Goal: Feedback & Contribution: Contribute content

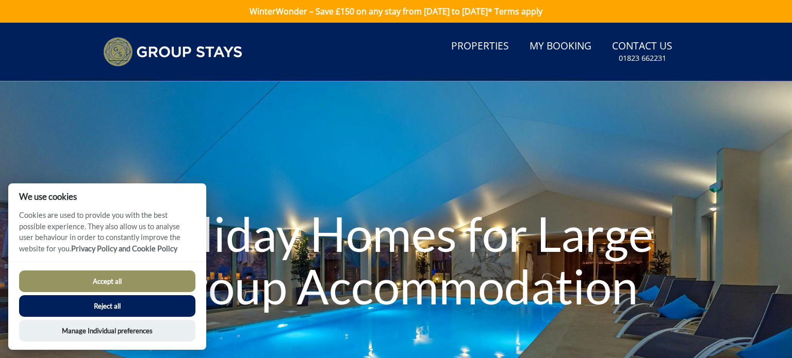
click at [126, 287] on button "Accept all" at bounding box center [107, 282] width 176 height 22
checkbox input "true"
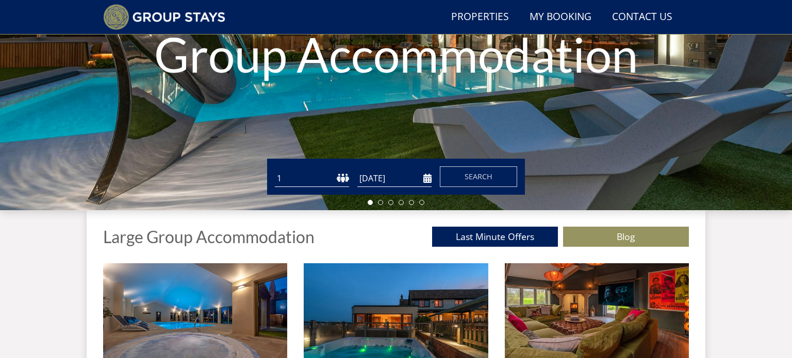
scroll to position [187, 0]
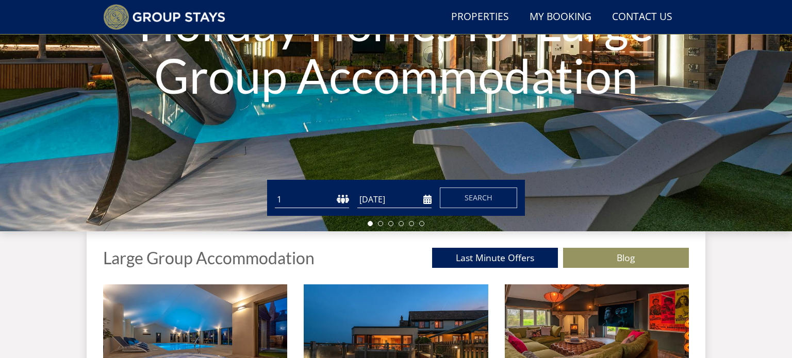
click at [288, 198] on select "1 2 3 4 5 6 7 8 9 10 11 12 13 14 15 16 17 18 19 20 21 22 23 24 25 26 27 28 29 3…" at bounding box center [312, 199] width 74 height 17
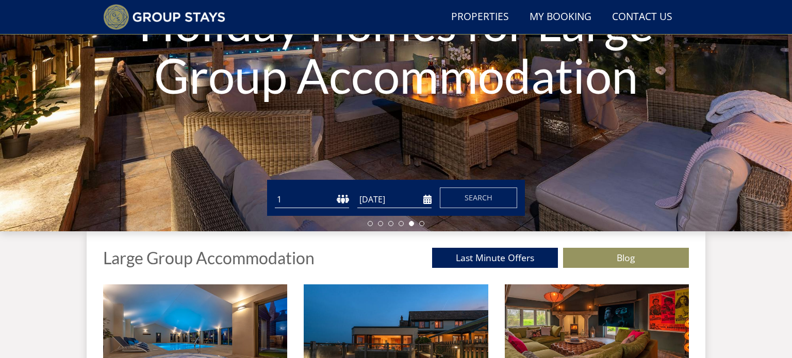
click at [310, 197] on select "1 2 3 4 5 6 7 8 9 10 11 12 13 14 15 16 17 18 19 20 21 22 23 24 25 26 27 28 29 3…" at bounding box center [312, 199] width 74 height 17
select select "22"
click at [275, 191] on select "1 2 3 4 5 6 7 8 9 10 11 12 13 14 15 16 17 18 19 20 21 22 23 24 25 26 27 28 29 3…" at bounding box center [312, 199] width 74 height 17
click at [430, 200] on input "[DATE]" at bounding box center [394, 199] width 74 height 17
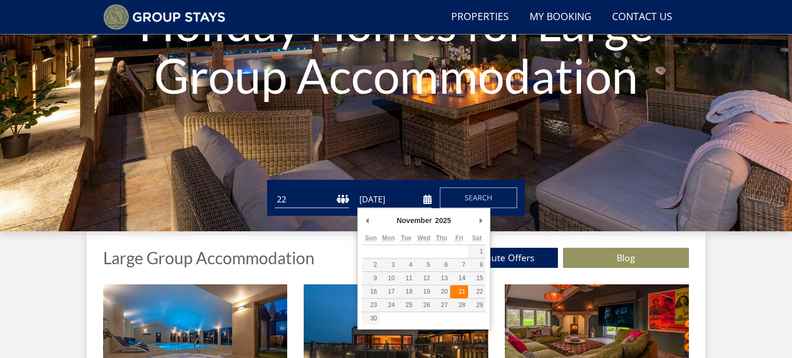
type input "[DATE]"
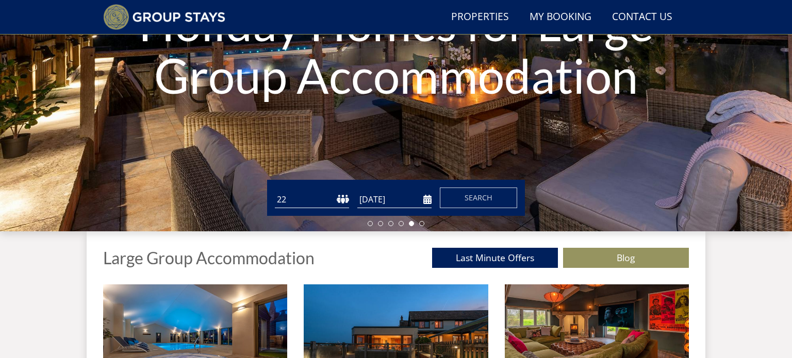
click at [426, 198] on input "[DATE]" at bounding box center [394, 199] width 74 height 17
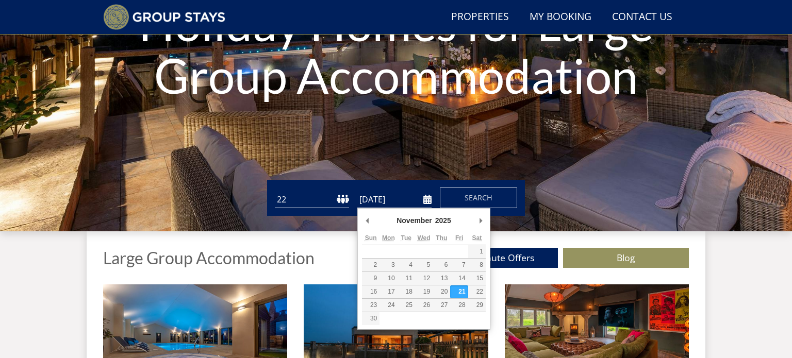
click at [561, 189] on div "Guests 1 2 3 4 5 6 7 8 9 10 11 12 13 14 15 16 17 18 19 20 21 22 23 24 25 26 27 …" at bounding box center [396, 198] width 792 height 36
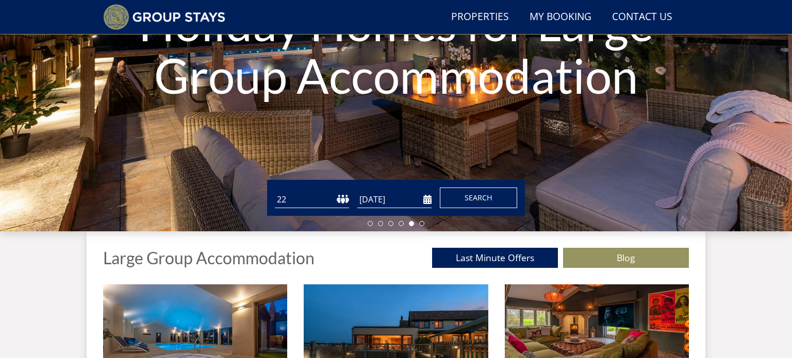
click at [477, 199] on span "Search" at bounding box center [478, 198] width 28 height 10
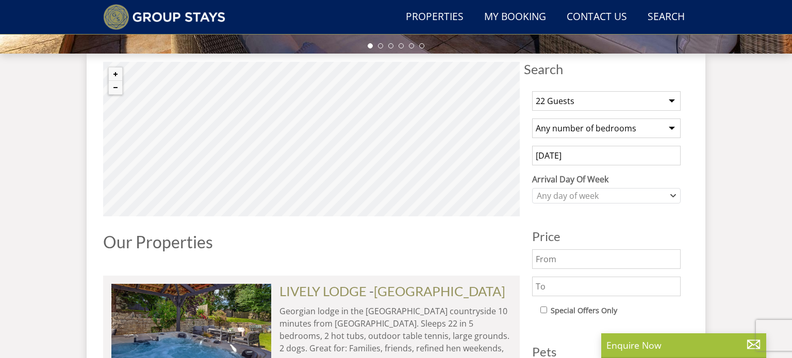
scroll to position [366, 0]
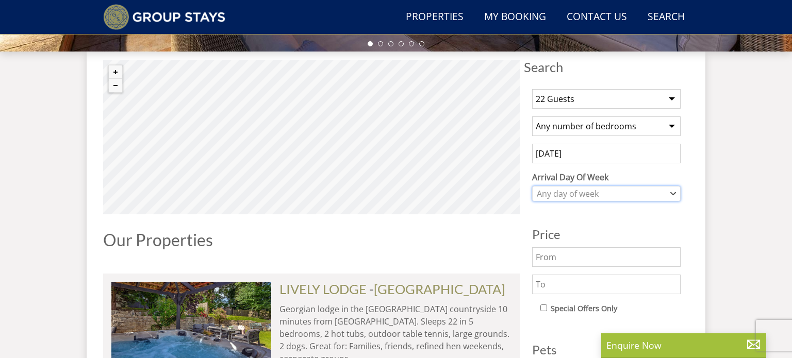
click at [602, 194] on div "Any day of week" at bounding box center [600, 193] width 133 height 11
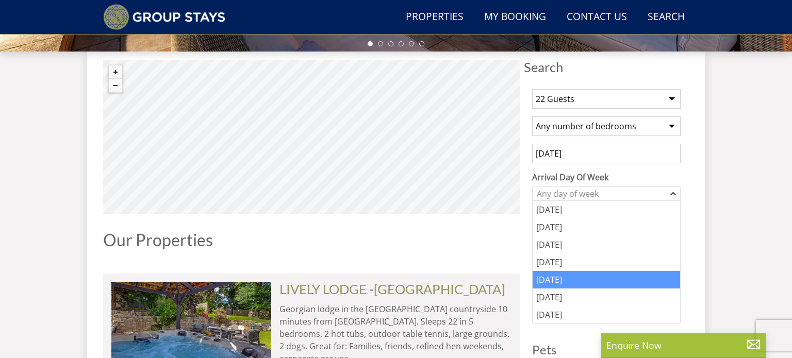
click at [583, 276] on div "[DATE]" at bounding box center [605, 280] width 147 height 18
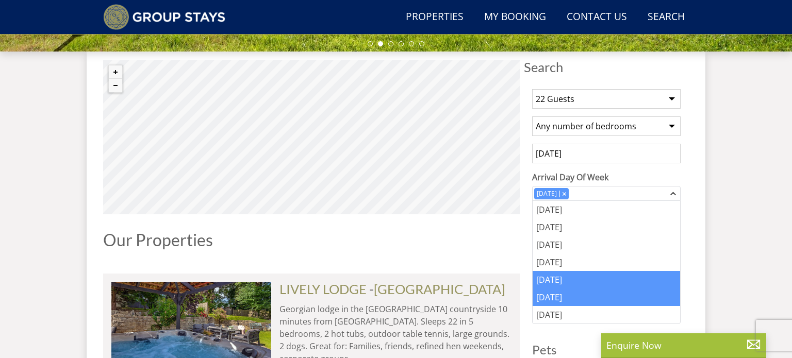
click at [561, 300] on div "[DATE]" at bounding box center [605, 298] width 147 height 18
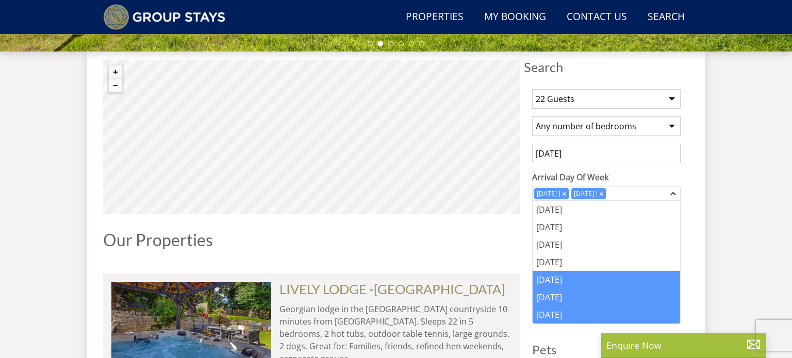
click at [559, 308] on div "[DATE]" at bounding box center [605, 315] width 147 height 18
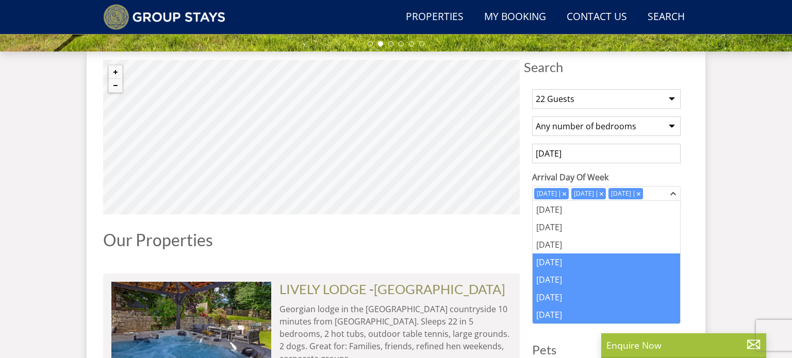
click at [555, 260] on div "[DATE]" at bounding box center [605, 263] width 147 height 18
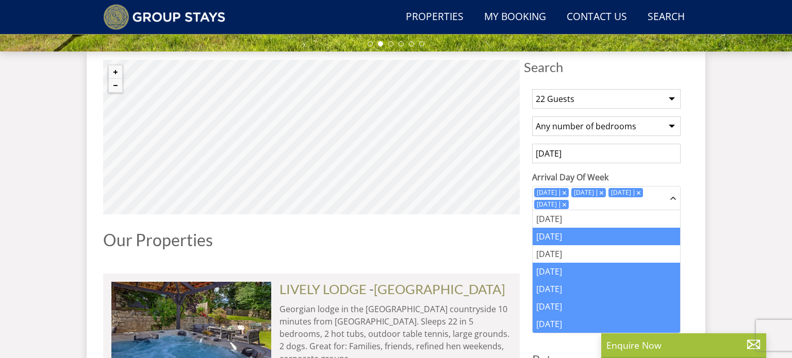
click at [558, 240] on div "[DATE]" at bounding box center [605, 237] width 147 height 18
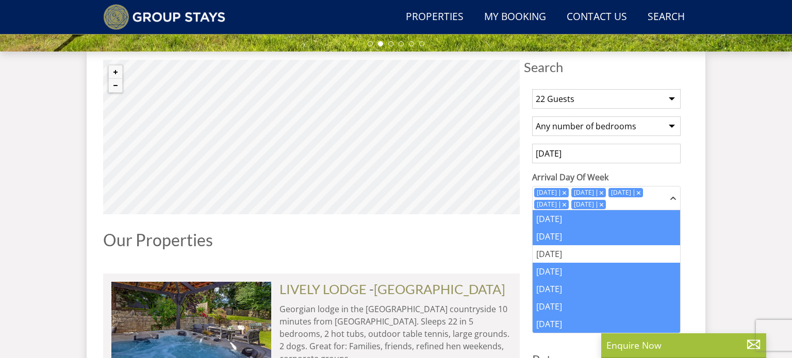
click at [555, 224] on div "[DATE]" at bounding box center [605, 219] width 147 height 18
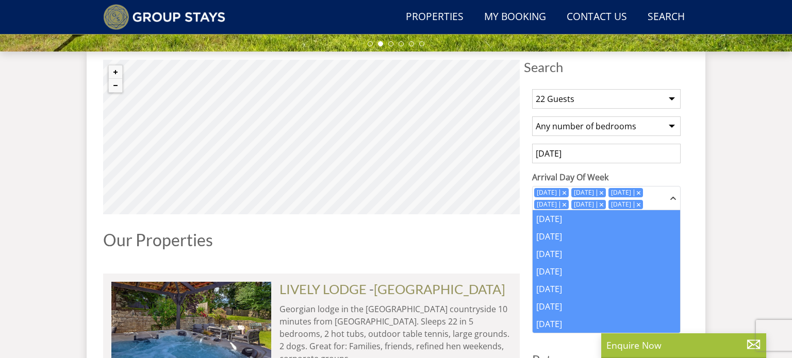
click at [550, 253] on div "[DATE]" at bounding box center [605, 254] width 147 height 18
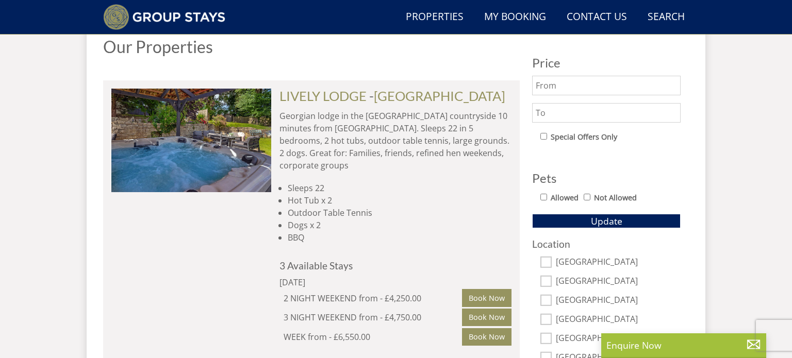
scroll to position [608, 0]
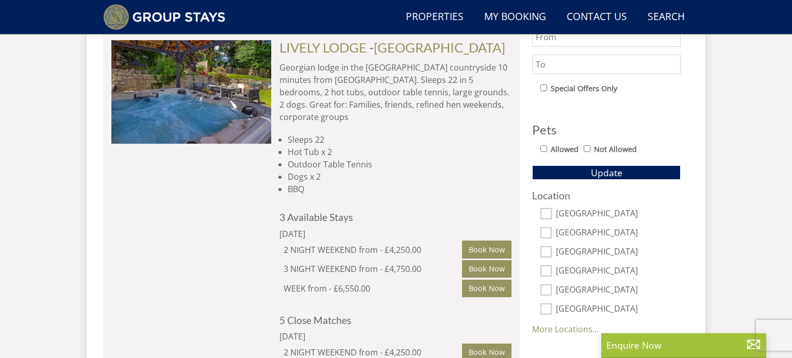
click at [543, 146] on input "Allowed" at bounding box center [543, 148] width 7 height 7
checkbox input "true"
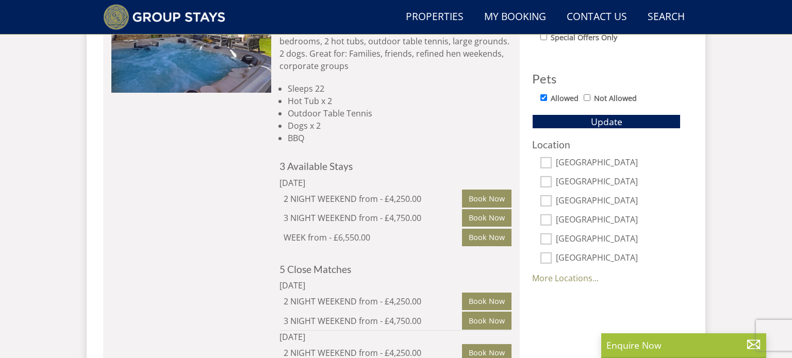
scroll to position [669, 0]
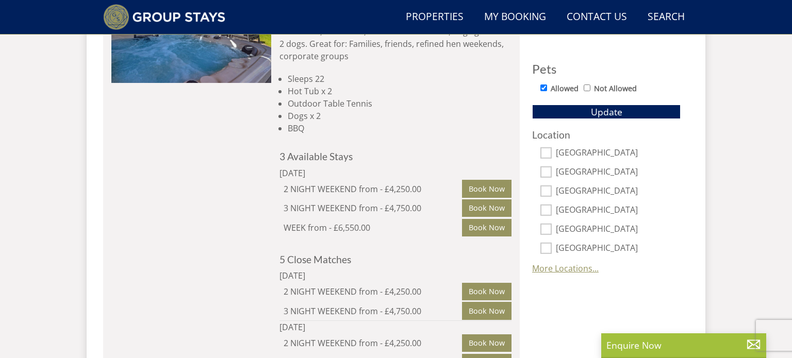
click at [575, 265] on link "More Locations..." at bounding box center [565, 268] width 66 height 11
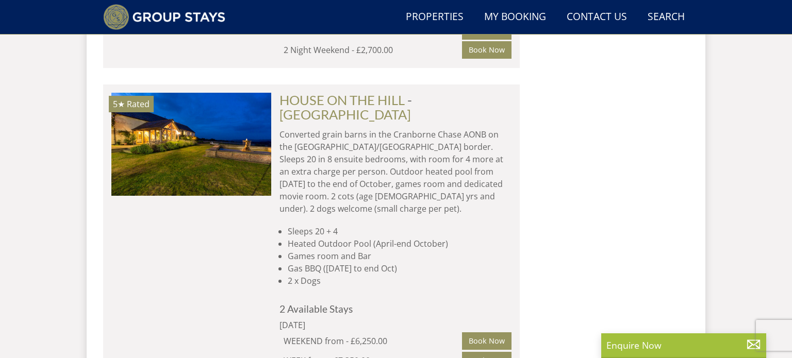
scroll to position [1356, 0]
click at [348, 93] on link "HOUSE ON THE HILL" at bounding box center [341, 100] width 125 height 15
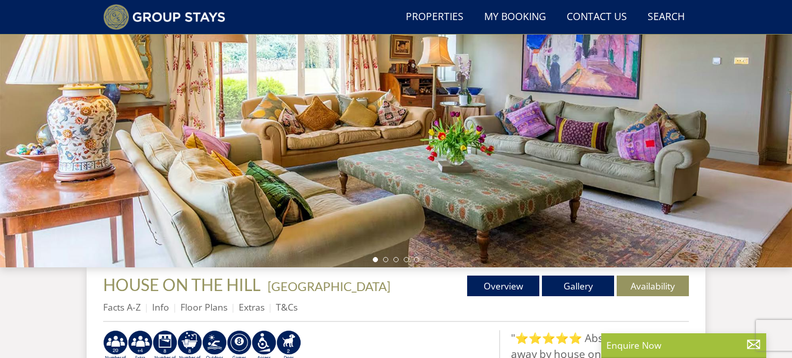
scroll to position [69, 0]
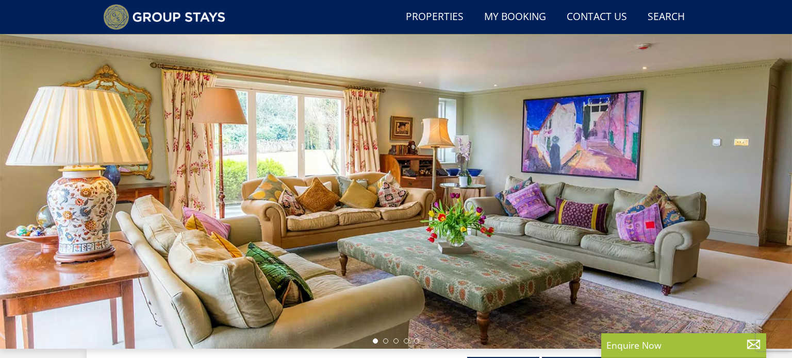
click at [708, 182] on div at bounding box center [396, 168] width 792 height 361
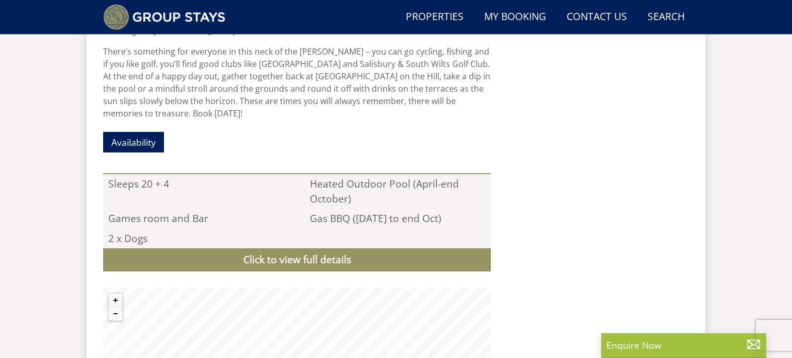
scroll to position [1258, 0]
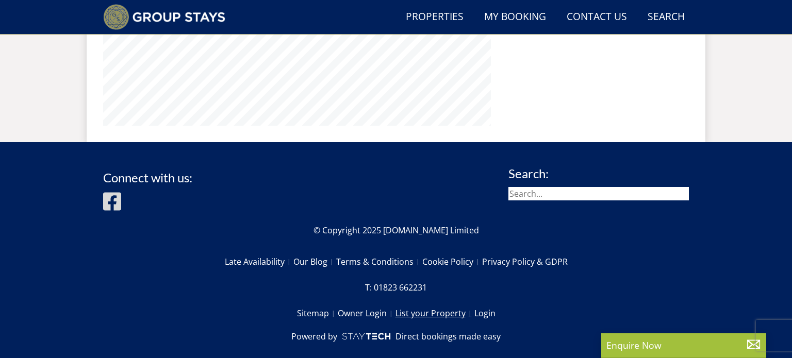
click at [432, 305] on link "List your Property" at bounding box center [434, 314] width 79 height 18
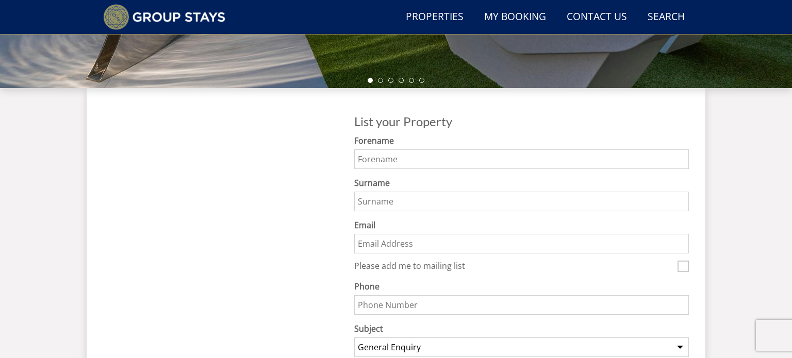
scroll to position [323, 0]
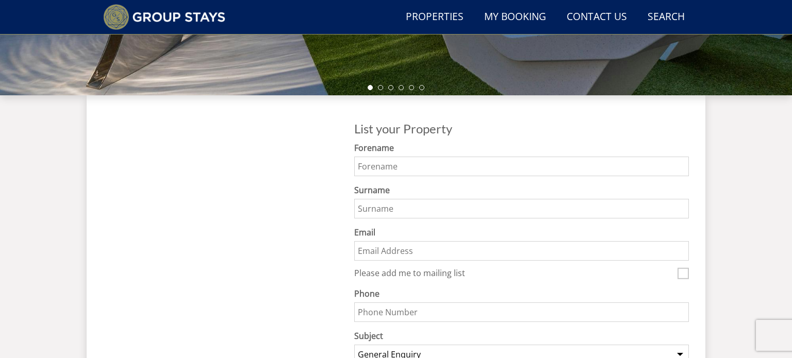
click at [402, 165] on input "Forename" at bounding box center [521, 167] width 334 height 20
type input "[PERSON_NAME]"
type input "[EMAIL_ADDRESS][DOMAIN_NAME]"
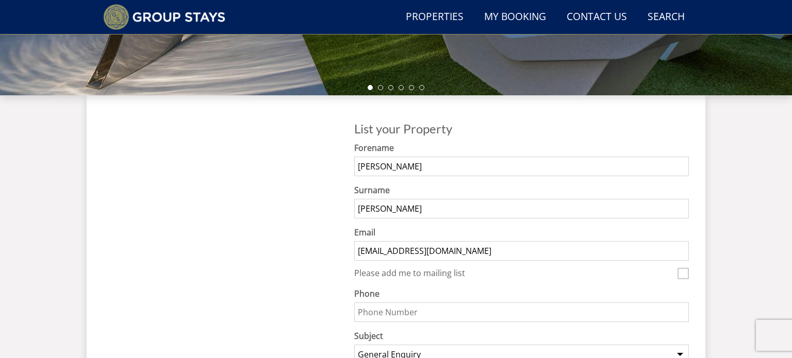
type input "07971590010"
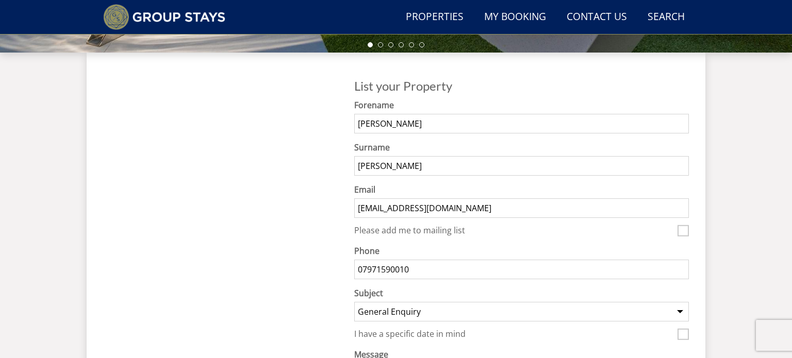
scroll to position [442, 0]
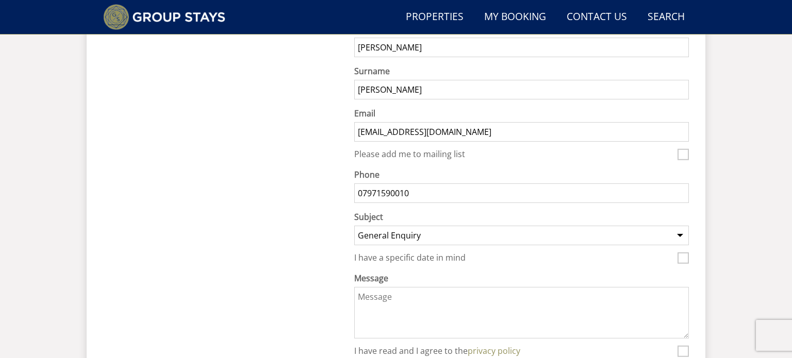
click at [398, 298] on textarea "Message" at bounding box center [521, 313] width 334 height 52
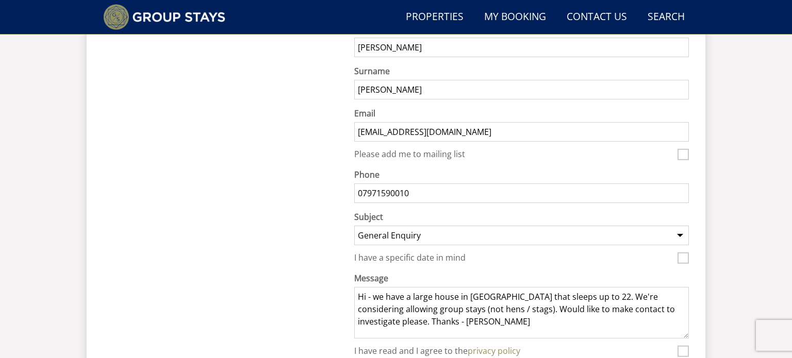
type textarea "Hi - we have a large house in [GEOGRAPHIC_DATA] that sleeps up to 22. We're con…"
click at [529, 229] on select "General Enquiry Listing My Property ORTENSIA BUMBLES BARN [GEOGRAPHIC_DATA] REA…" at bounding box center [521, 236] width 334 height 20
select select "agency-listing"
click at [354, 226] on select "General Enquiry Listing My Property ORTENSIA BUMBLES BARN [GEOGRAPHIC_DATA] REA…" at bounding box center [521, 236] width 334 height 20
click at [293, 183] on div at bounding box center [220, 188] width 234 height 407
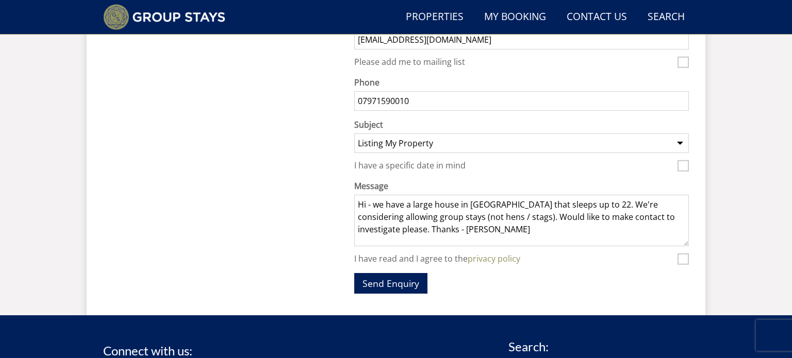
scroll to position [534, 0]
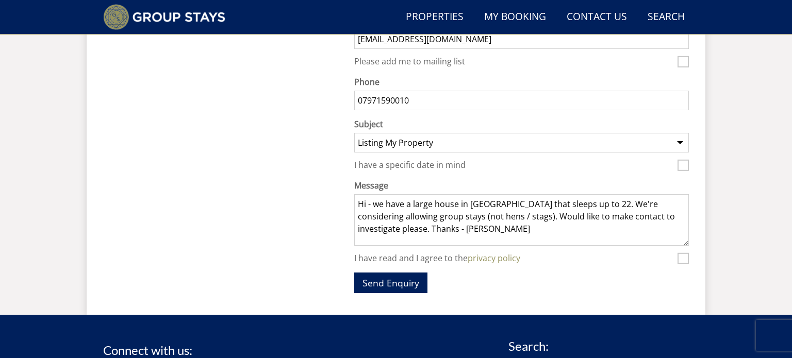
click at [678, 257] on input "I have read and I agree to the privacy policy" at bounding box center [682, 258] width 11 height 11
checkbox input "true"
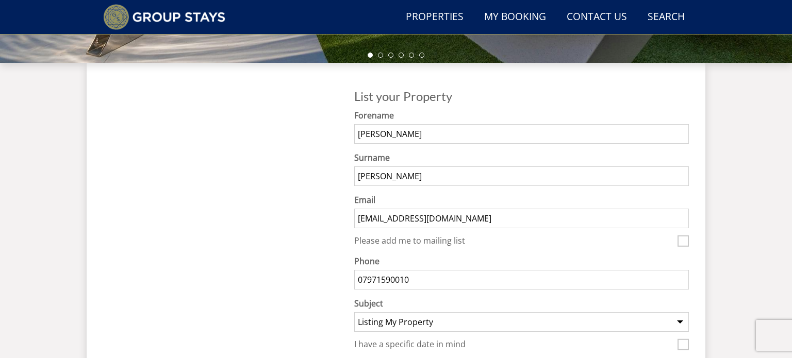
scroll to position [617, 0]
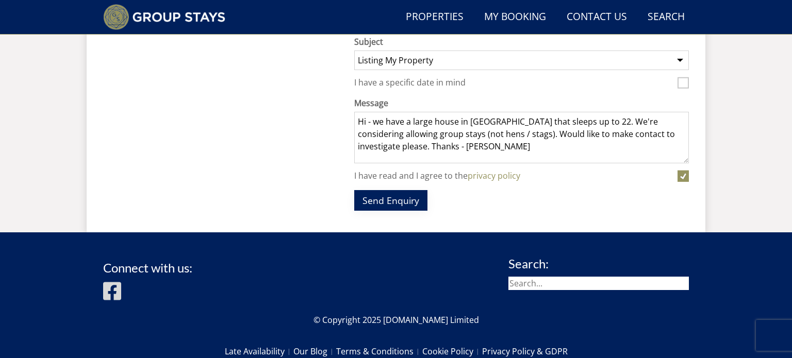
click at [387, 203] on button "Send Enquiry" at bounding box center [390, 200] width 73 height 20
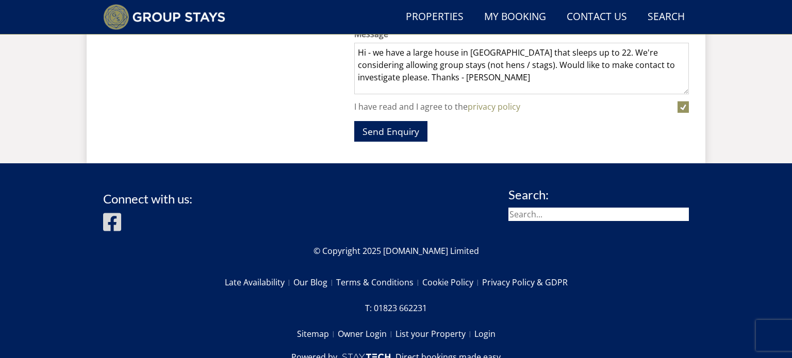
scroll to position [723, 0]
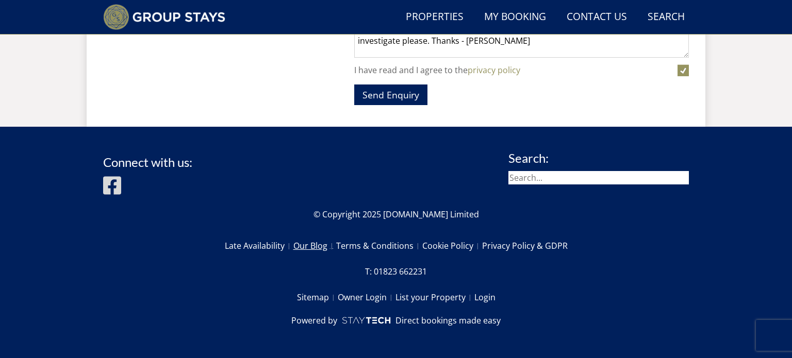
click at [316, 249] on link "Our Blog" at bounding box center [314, 246] width 43 height 18
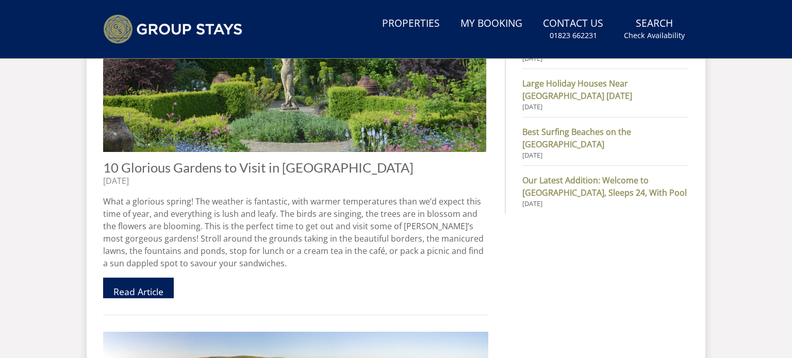
select select "agency-listing"
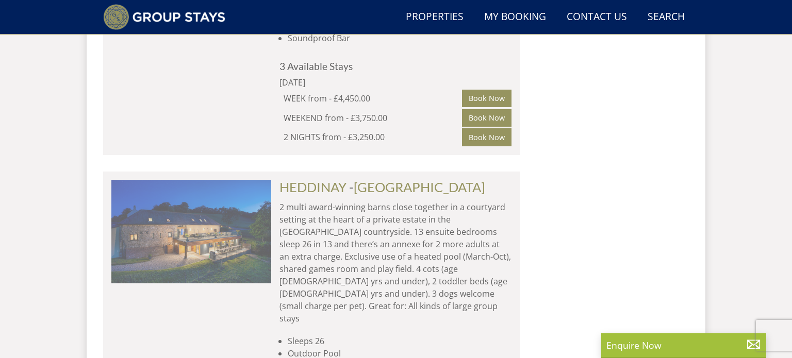
scroll to position [1923, 0]
click at [191, 179] on img at bounding box center [191, 230] width 160 height 103
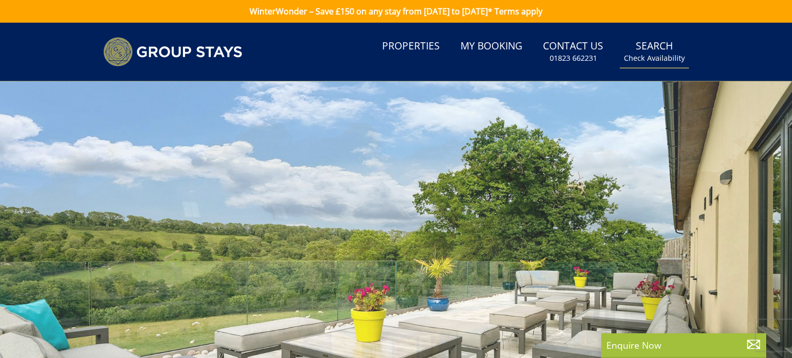
click at [647, 46] on link "Search Check Availability" at bounding box center [653, 51] width 69 height 33
